Goal: Transaction & Acquisition: Purchase product/service

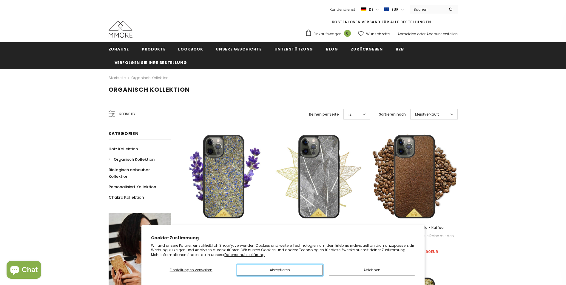
click at [303, 271] on button "Akzeptieren" at bounding box center [280, 269] width 86 height 11
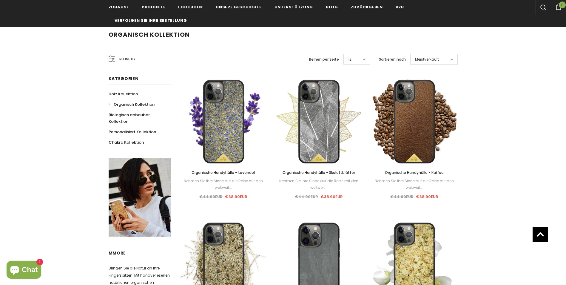
scroll to position [49, 0]
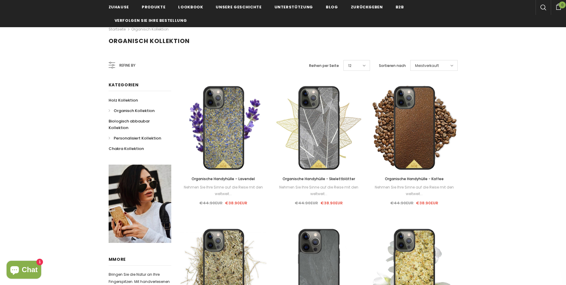
click at [139, 137] on span "Personalisiert Kollektion" at bounding box center [137, 138] width 47 height 6
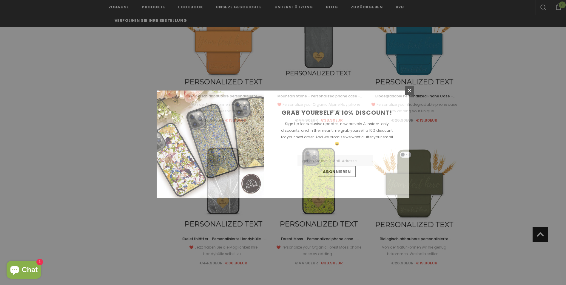
scroll to position [634, 0]
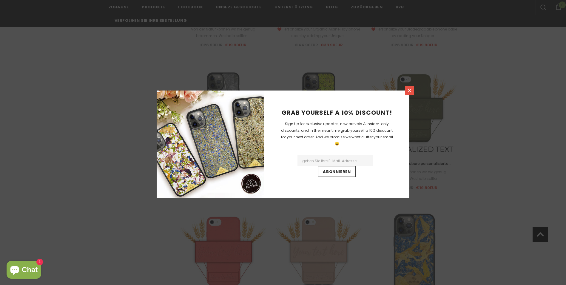
click at [409, 89] on icon at bounding box center [409, 90] width 5 height 5
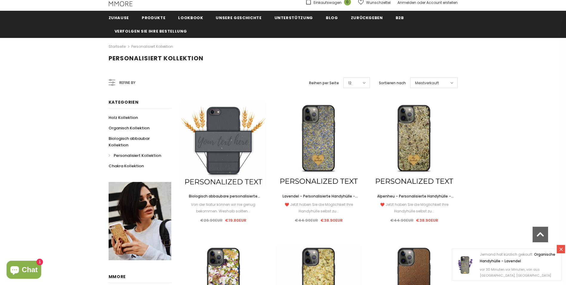
scroll to position [0, 0]
